Goal: Information Seeking & Learning: Stay updated

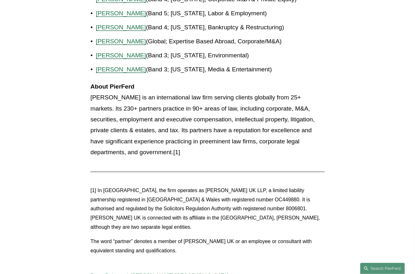
scroll to position [350, 0]
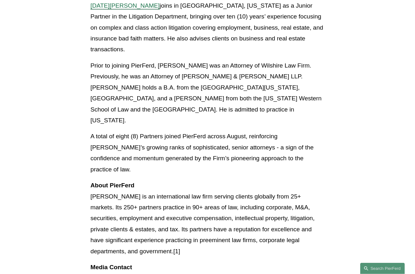
scroll to position [1369, 0]
